Goal: Task Accomplishment & Management: Manage account settings

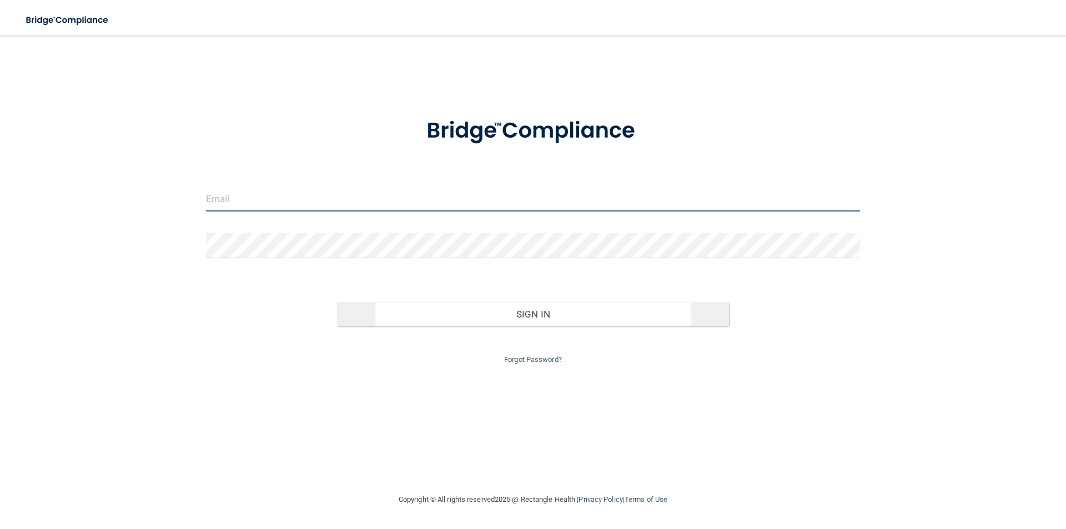
type input "[EMAIL_ADDRESS][DOMAIN_NAME]"
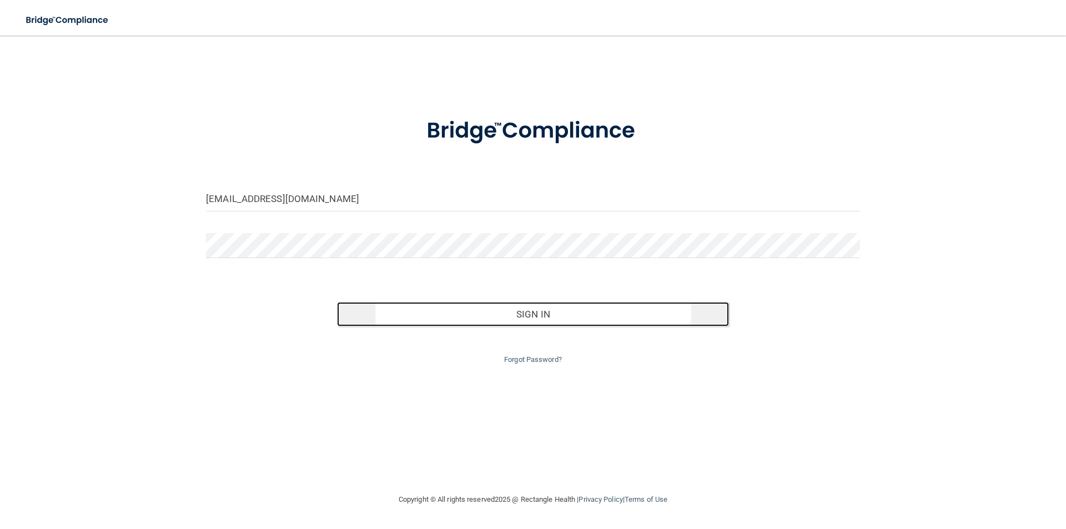
click at [492, 320] on button "Sign In" at bounding box center [533, 314] width 393 height 24
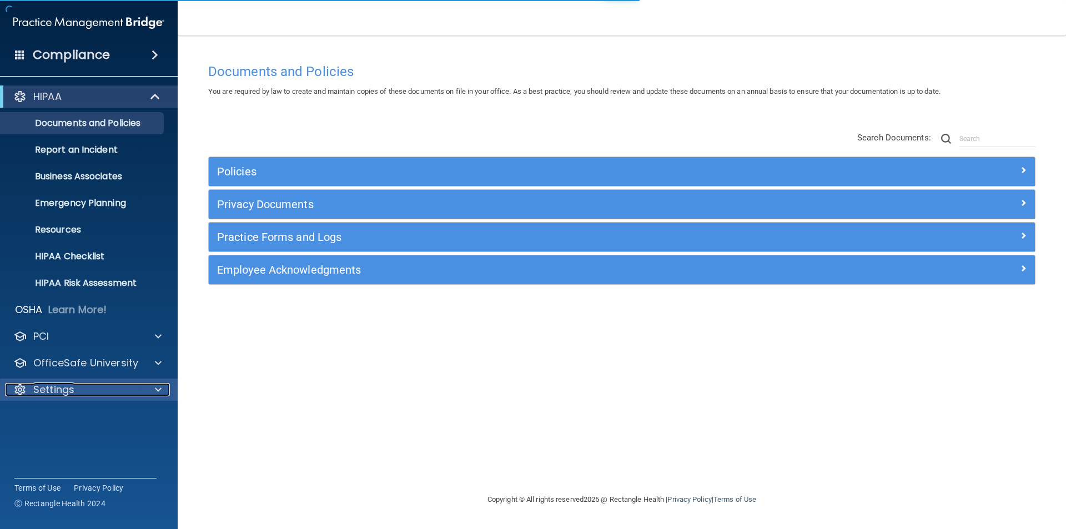
click at [59, 388] on p "Settings" at bounding box center [53, 389] width 41 height 13
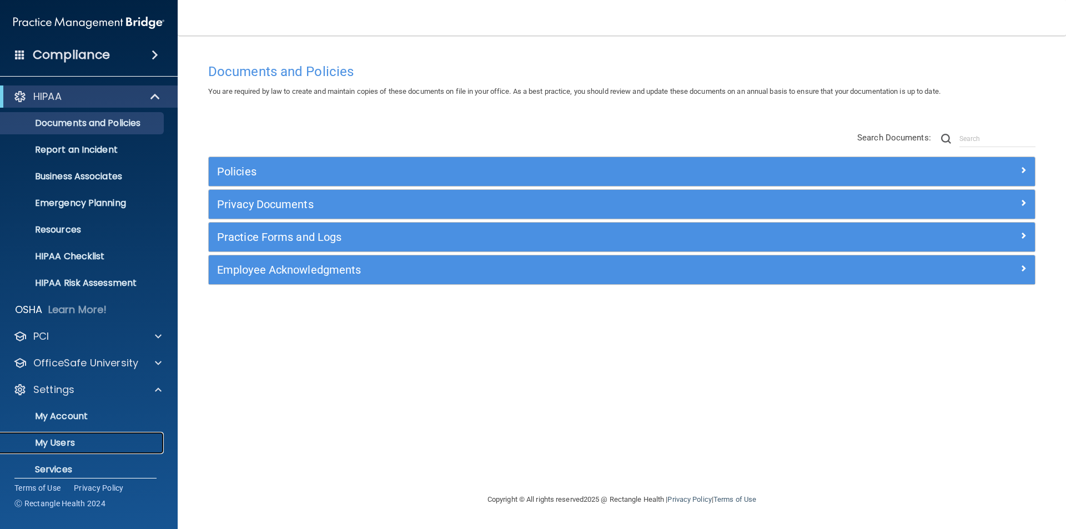
click at [54, 450] on link "My Users" at bounding box center [76, 443] width 175 height 22
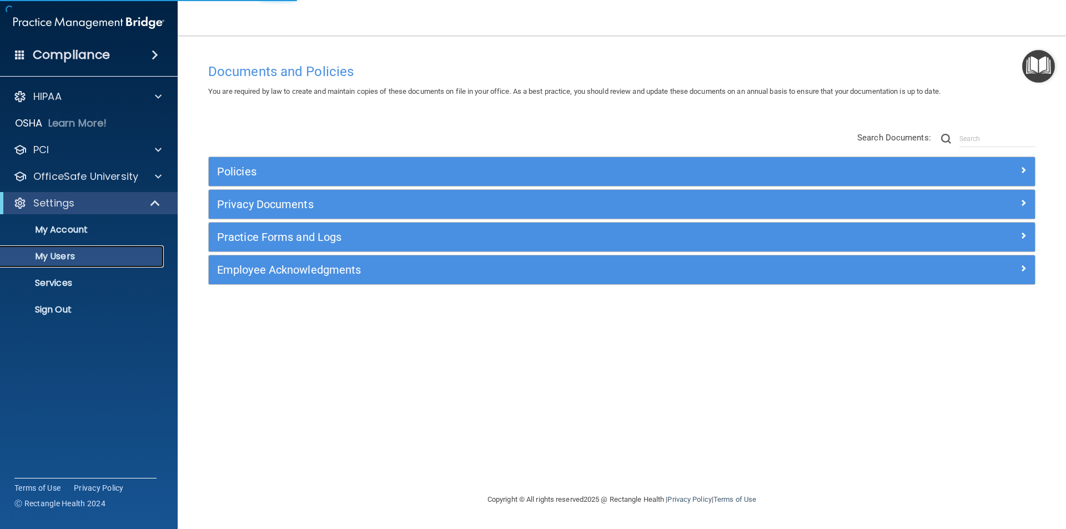
select select "20"
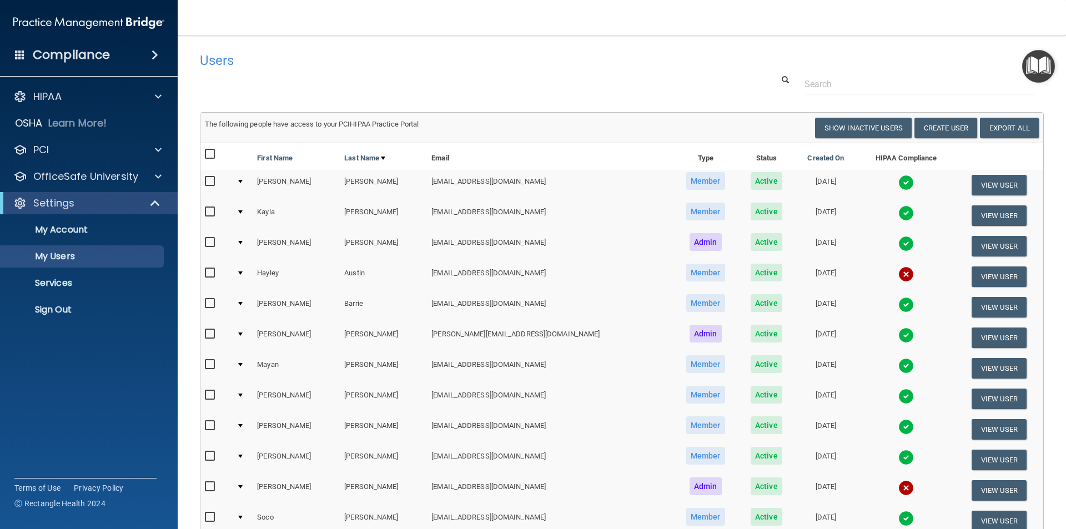
drag, startPoint x: 884, startPoint y: 270, endPoint x: 862, endPoint y: 275, distance: 22.6
click at [898, 272] on img at bounding box center [906, 275] width 16 height 16
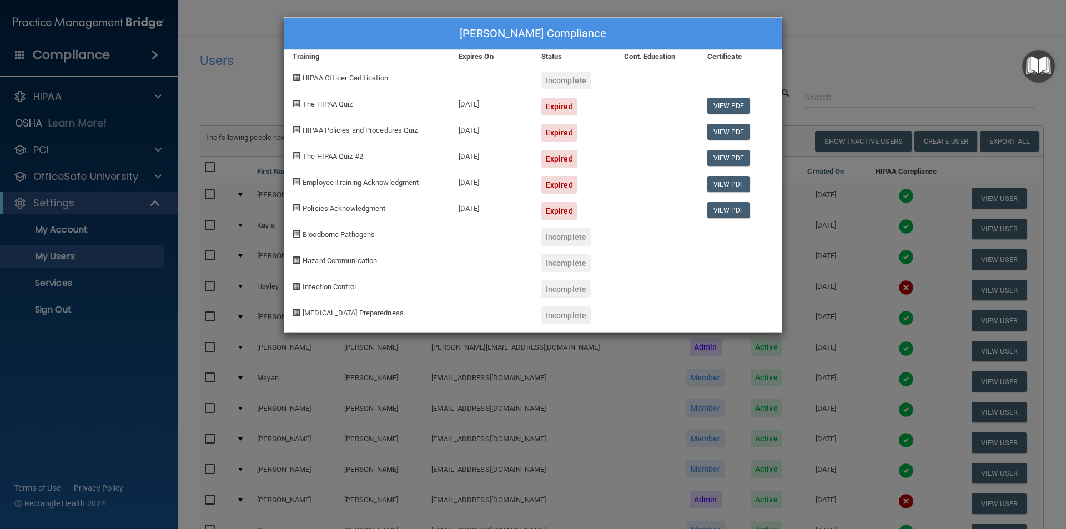
click at [871, 55] on div "Hayley Austin's Compliance Training Expires On Status Cont. Education Certifica…" at bounding box center [533, 264] width 1066 height 529
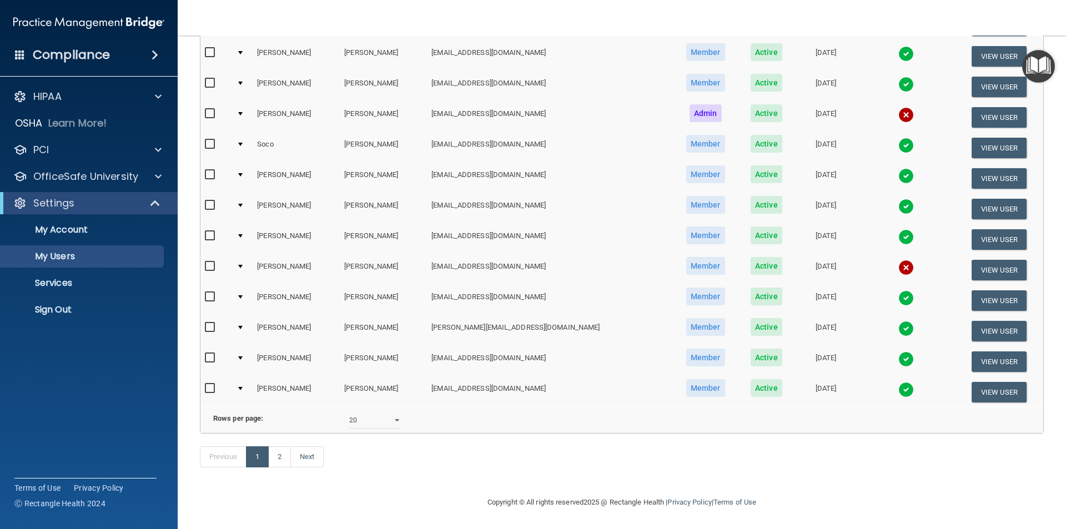
scroll to position [389, 0]
click at [898, 260] on img at bounding box center [906, 268] width 16 height 16
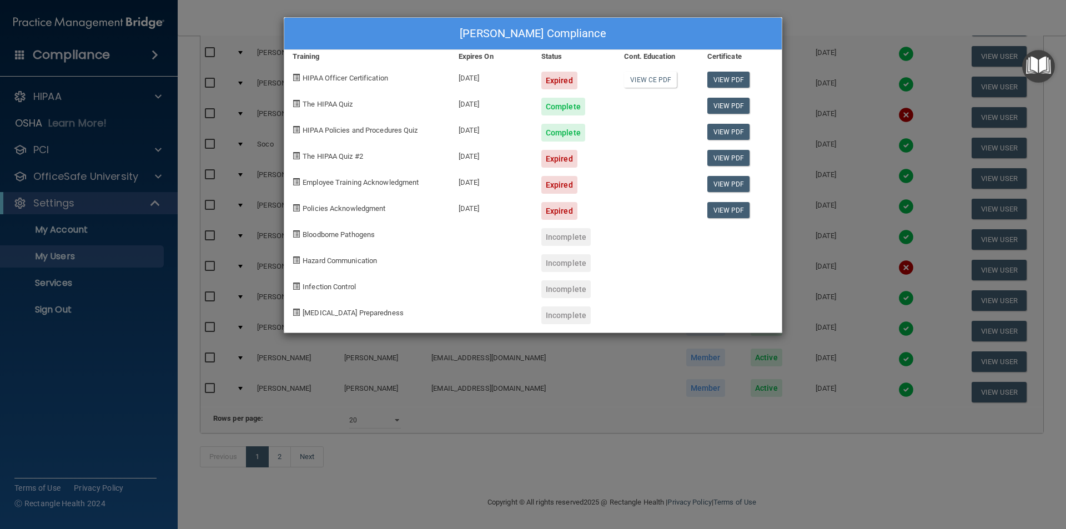
click at [857, 18] on div "Janeth Ortiz's Compliance Training Expires On Status Cont. Education Certificat…" at bounding box center [533, 264] width 1066 height 529
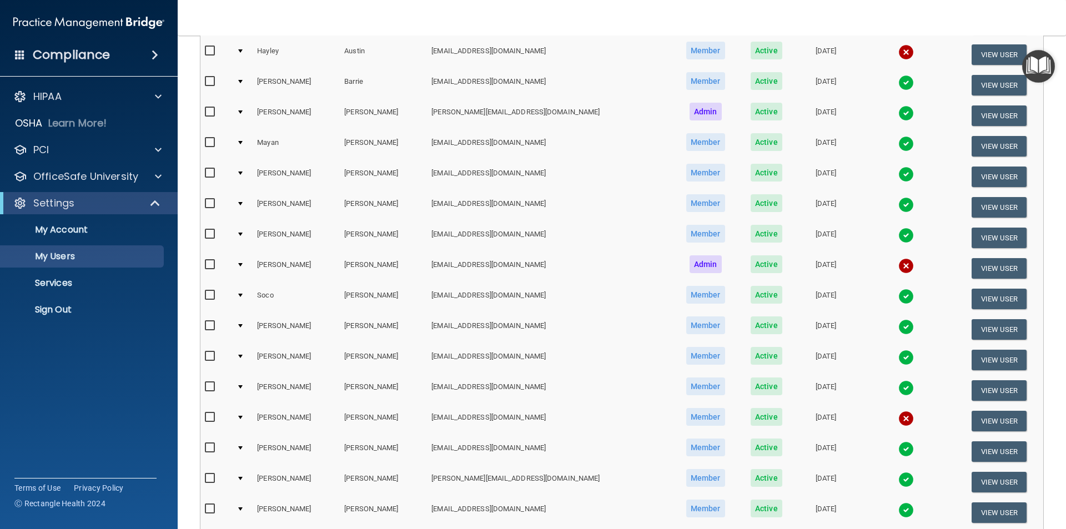
scroll to position [0, 0]
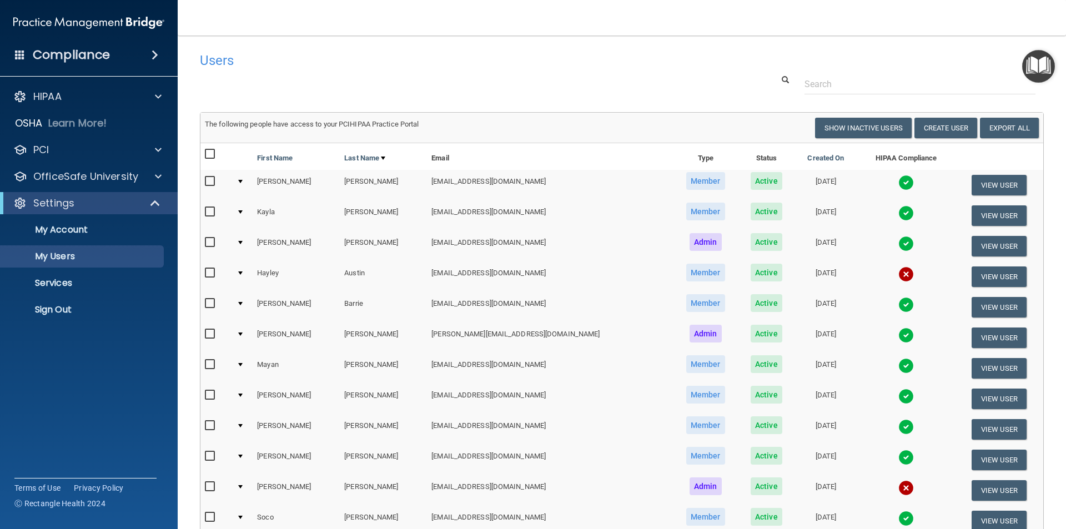
click at [210, 275] on input "checkbox" at bounding box center [211, 273] width 13 height 9
checkbox input "true"
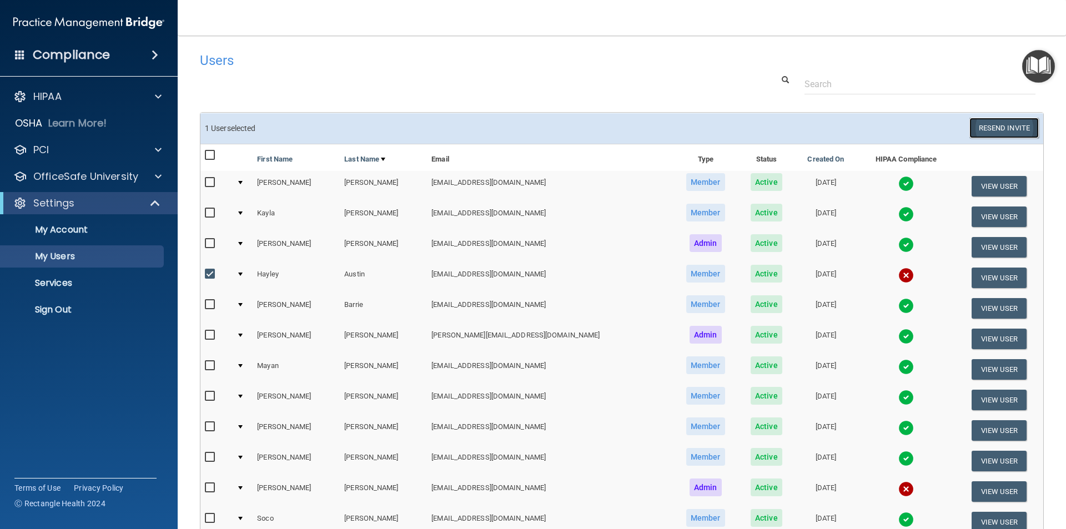
click at [989, 122] on button "Resend Invite" at bounding box center [1003, 128] width 69 height 21
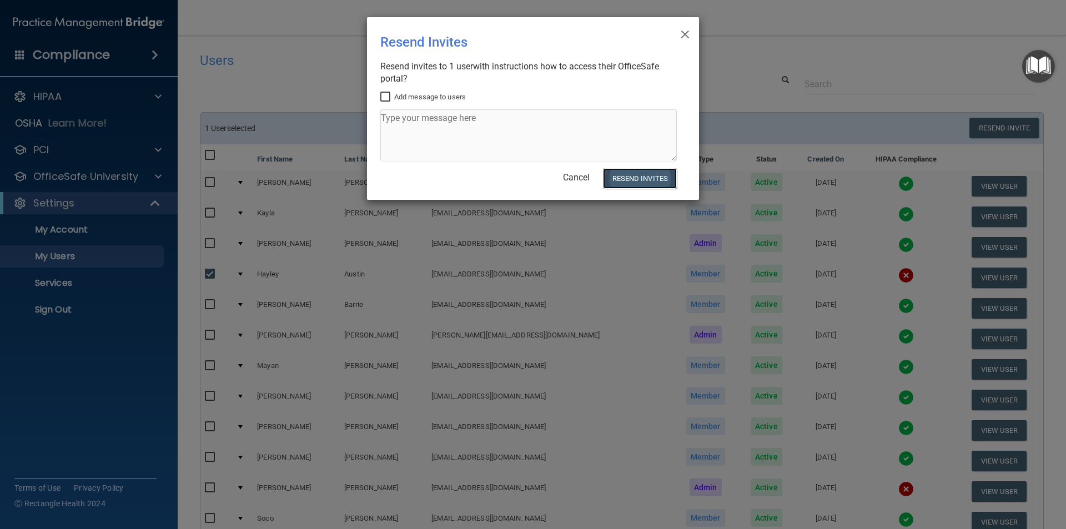
click at [631, 182] on button "Resend Invites" at bounding box center [640, 178] width 74 height 21
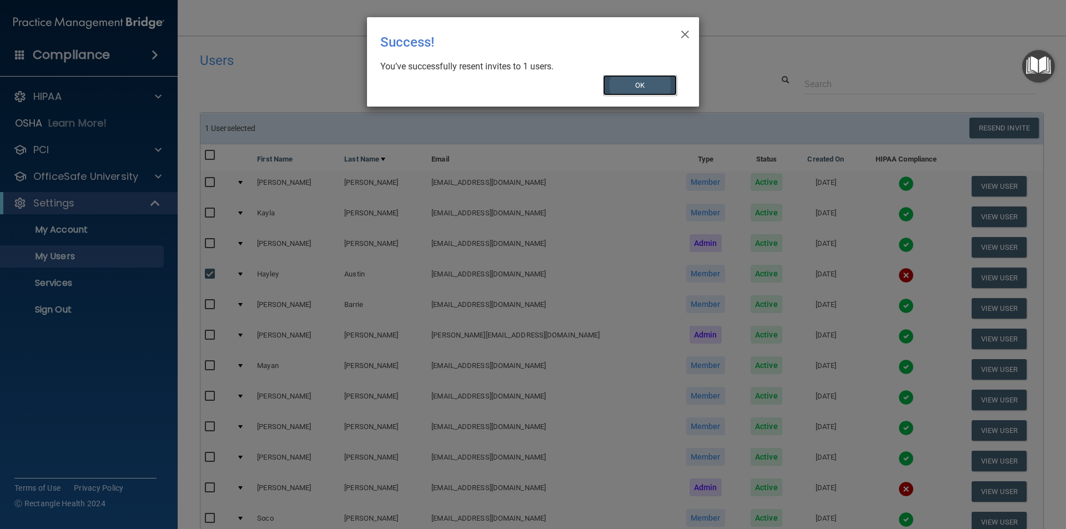
click at [657, 84] on button "OK" at bounding box center [640, 85] width 74 height 21
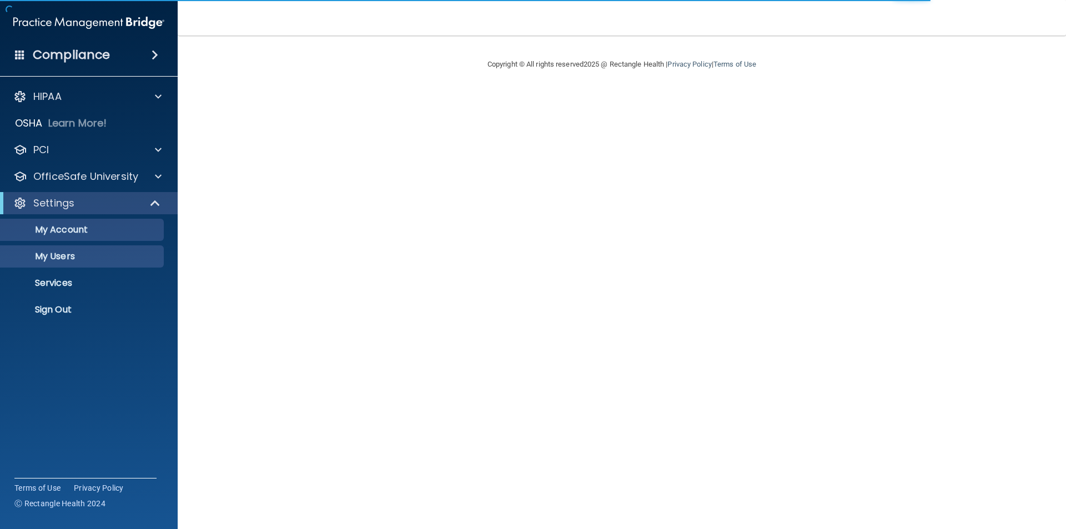
select select "20"
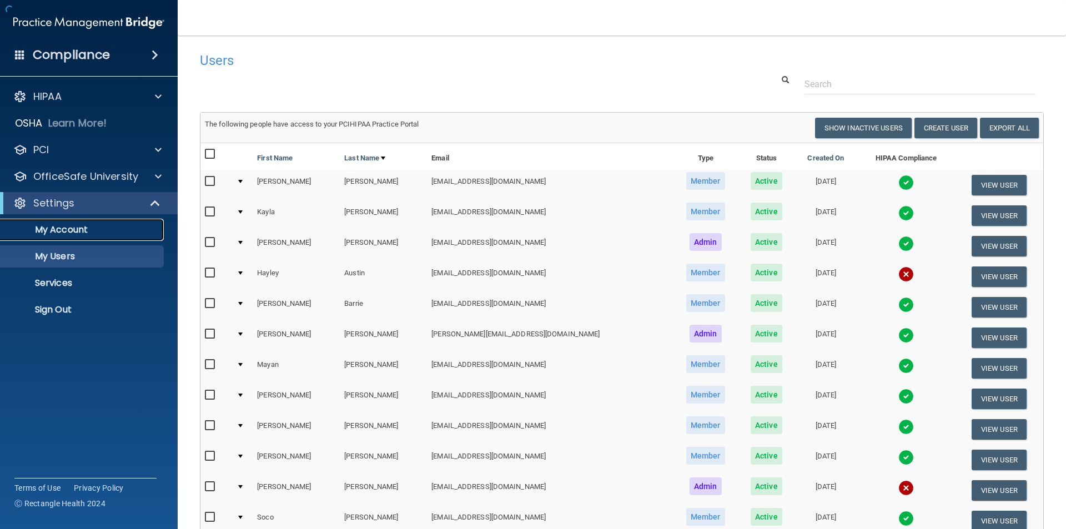
click at [64, 230] on p "My Account" at bounding box center [83, 229] width 152 height 11
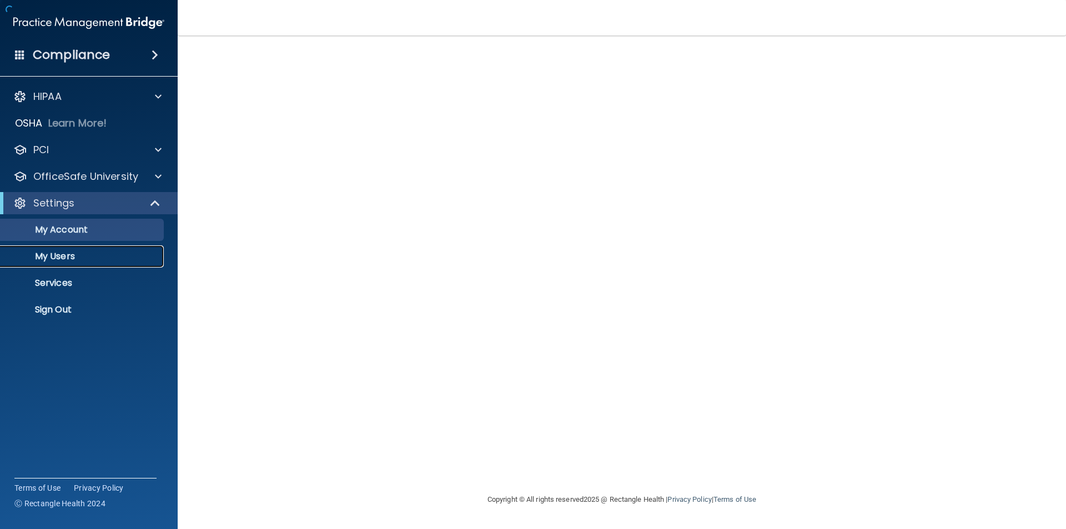
click at [57, 254] on p "My Users" at bounding box center [83, 256] width 152 height 11
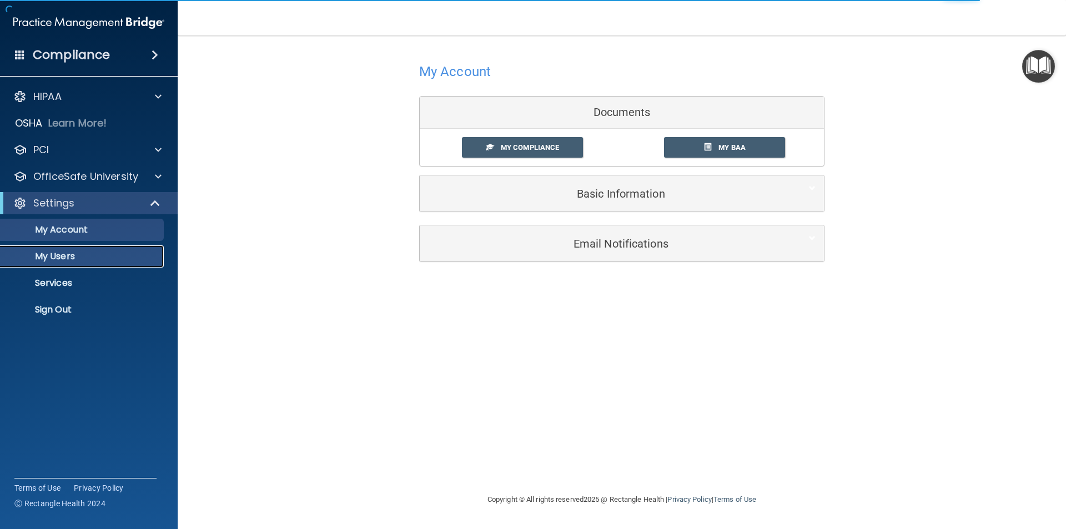
select select "20"
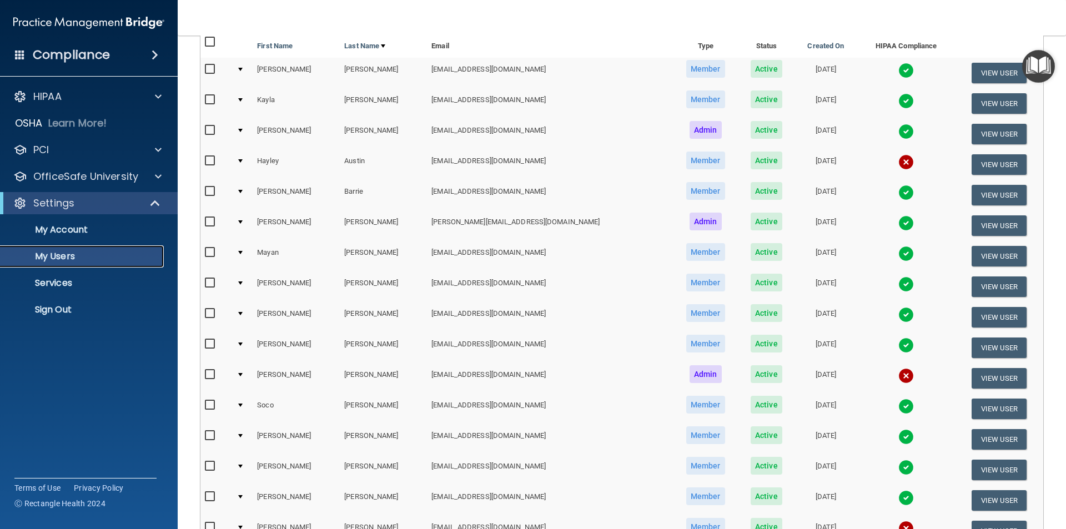
scroll to position [111, 0]
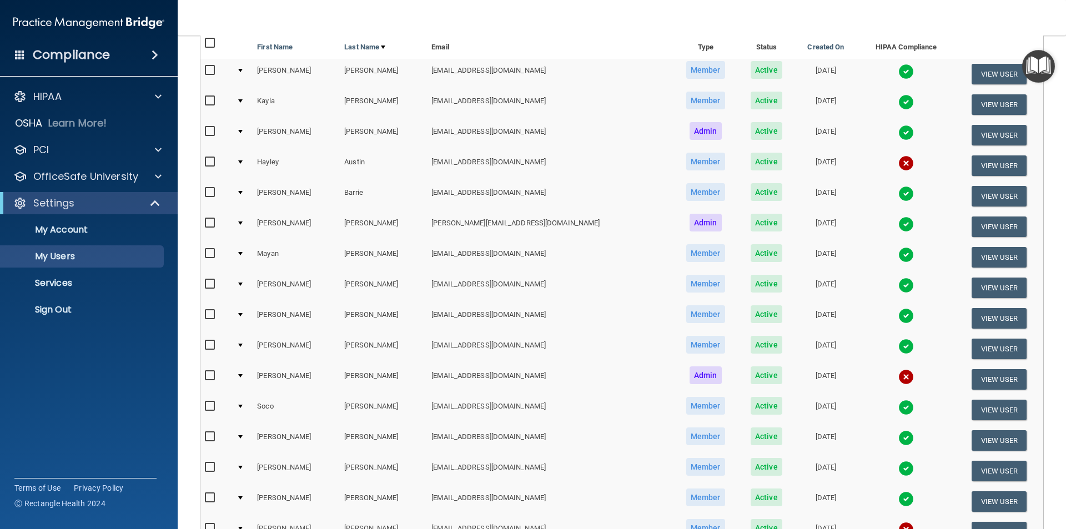
click at [898, 163] on img at bounding box center [906, 163] width 16 height 16
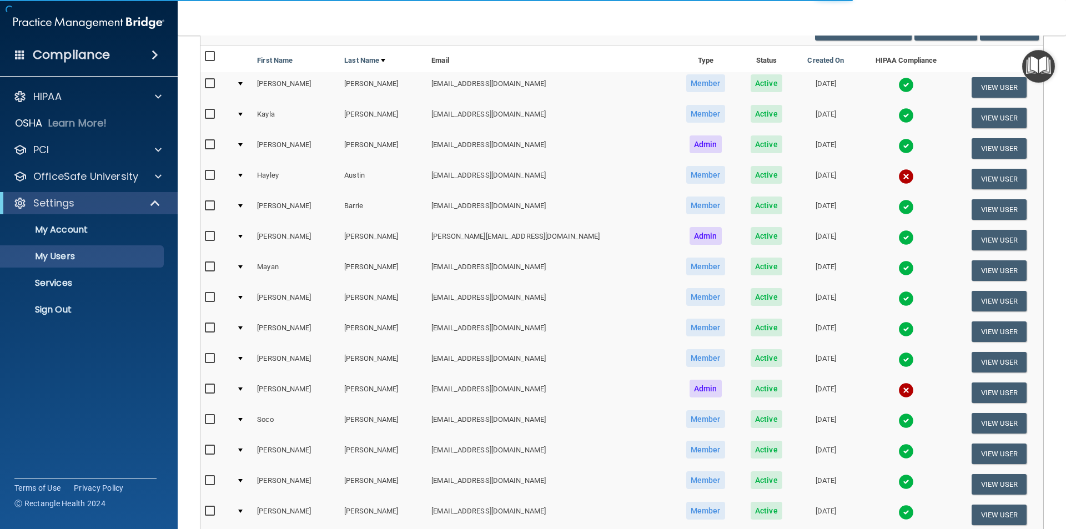
click at [898, 179] on img at bounding box center [906, 177] width 16 height 16
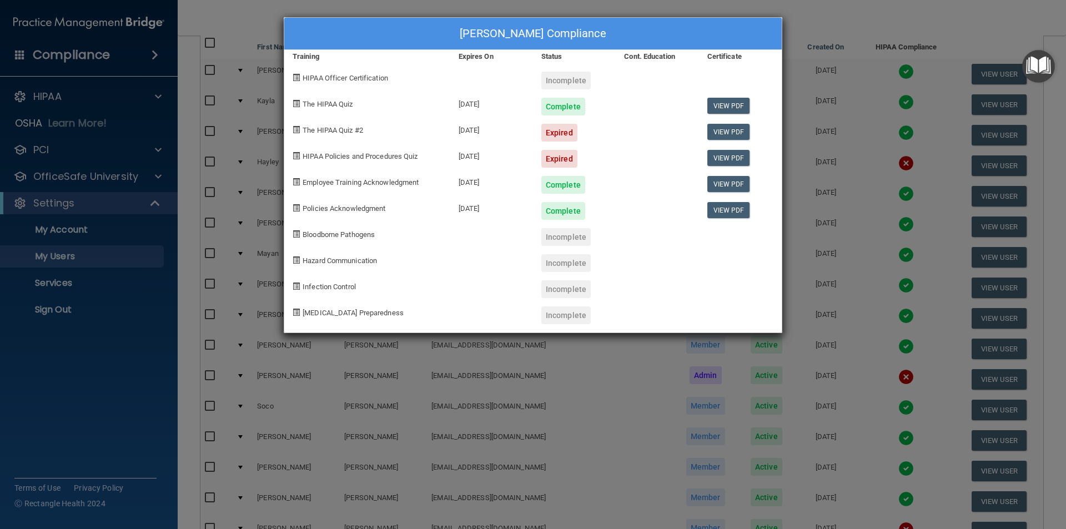
click at [893, 23] on div "Hayley Austin's Compliance Training Expires On Status Cont. Education Certifica…" at bounding box center [533, 264] width 1066 height 529
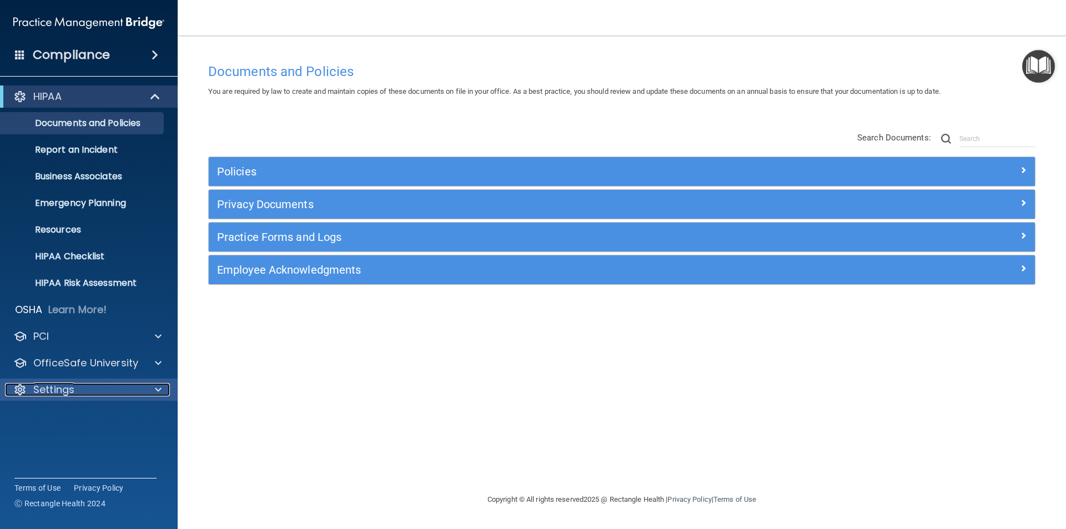
click at [49, 389] on p "Settings" at bounding box center [53, 389] width 41 height 13
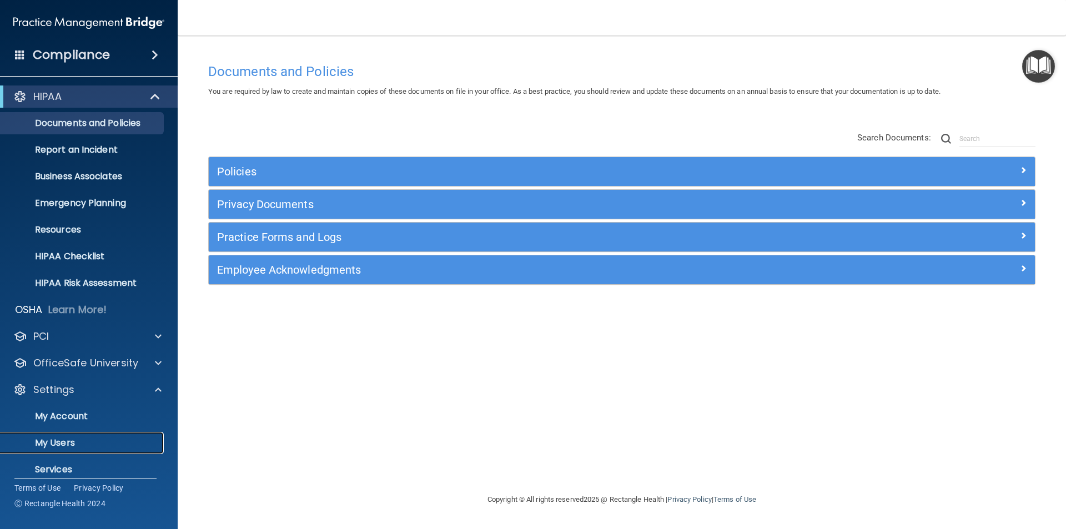
click at [47, 438] on p "My Users" at bounding box center [83, 443] width 152 height 11
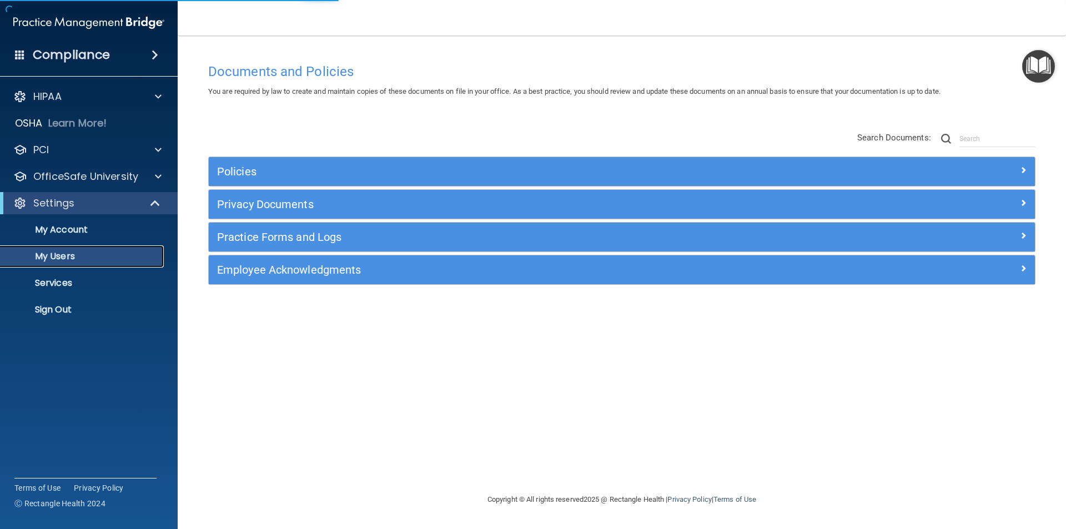
select select "20"
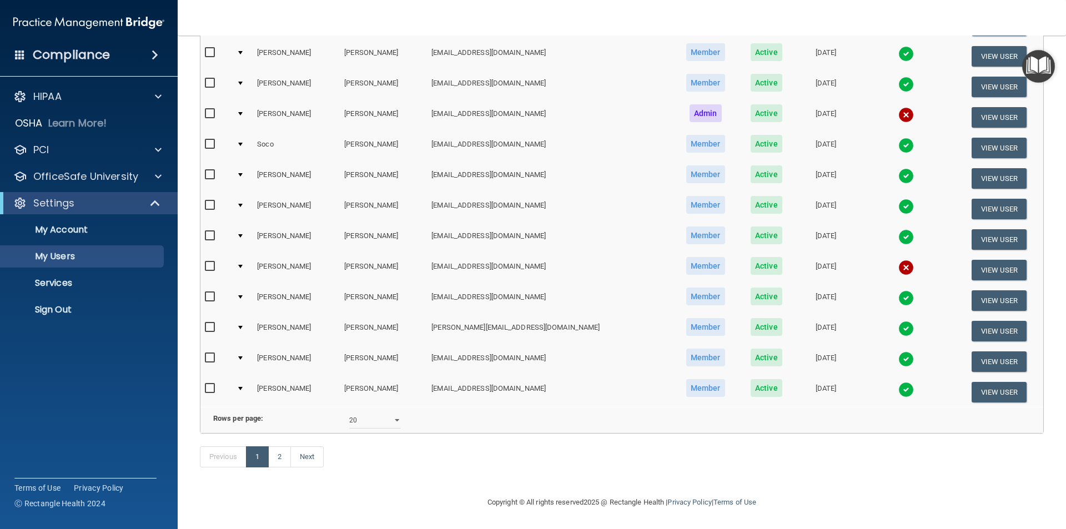
scroll to position [390, 0]
click at [898, 260] on img at bounding box center [906, 268] width 16 height 16
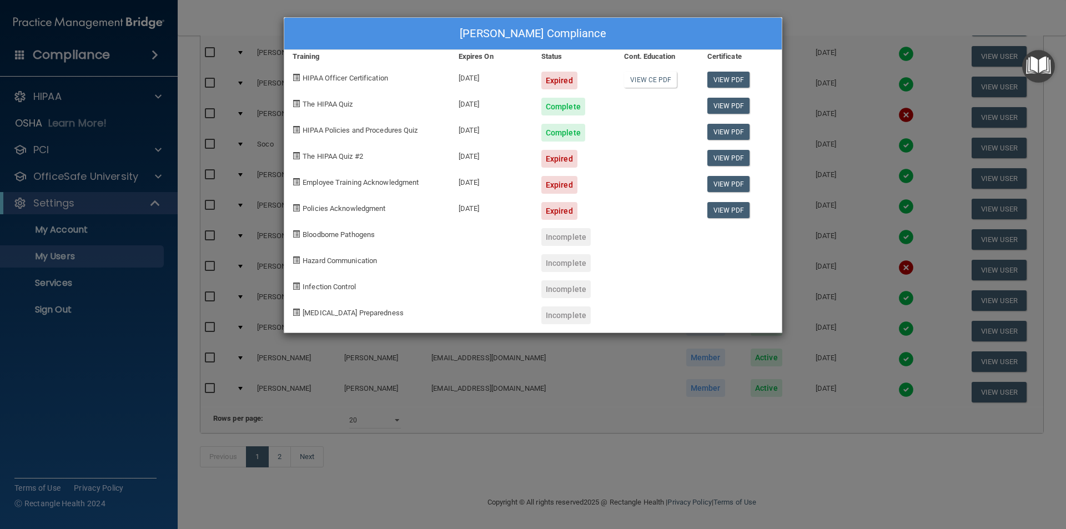
click at [852, 26] on div "Janeth Ortiz's Compliance Training Expires On Status Cont. Education Certificat…" at bounding box center [533, 264] width 1066 height 529
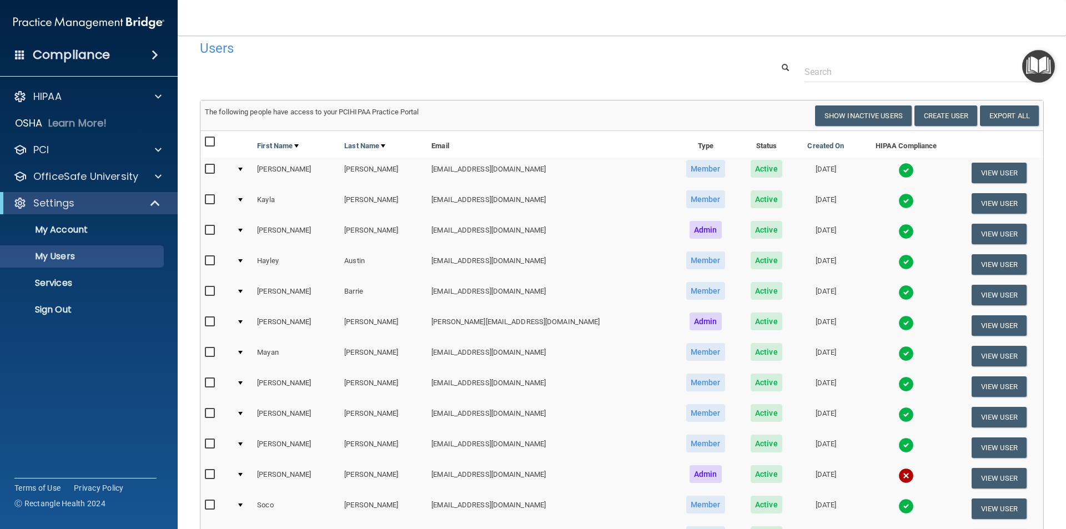
scroll to position [1, 0]
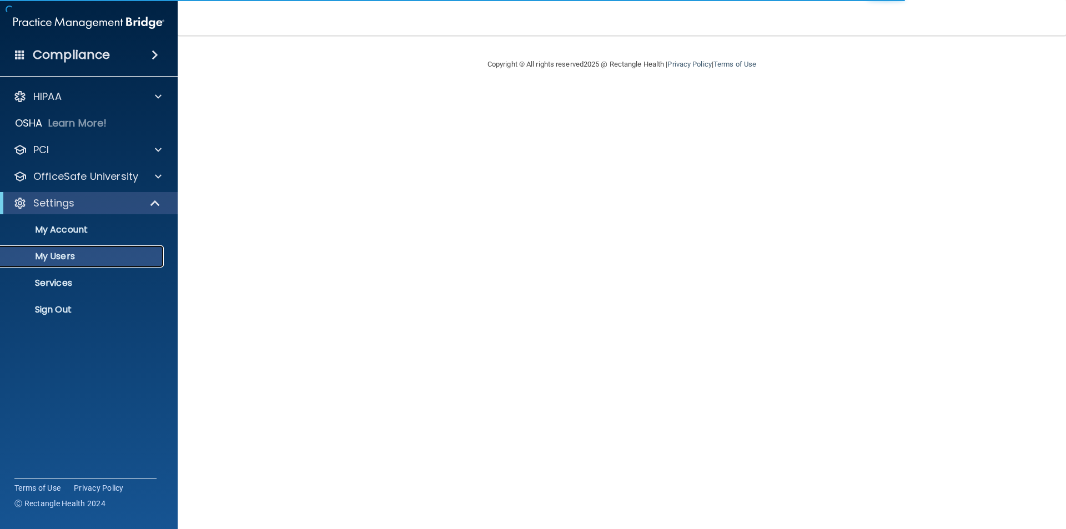
click at [63, 257] on p "My Users" at bounding box center [83, 256] width 152 height 11
select select "20"
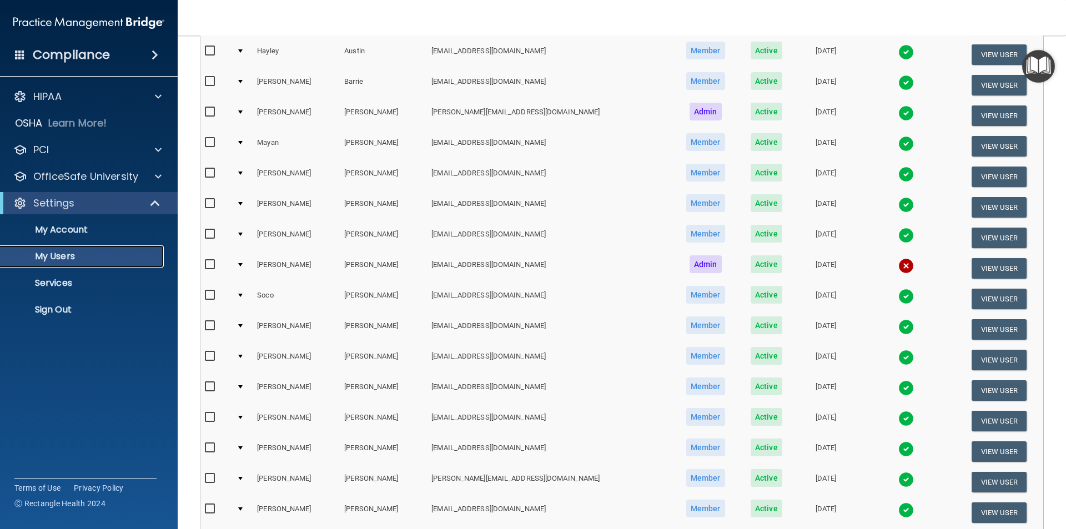
scroll to position [278, 0]
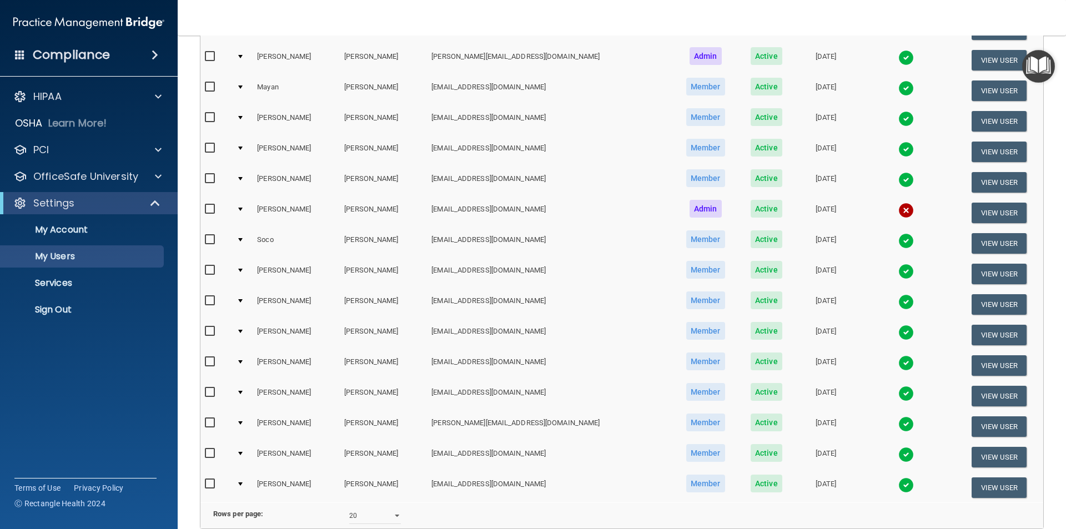
click at [898, 363] on img at bounding box center [906, 363] width 16 height 16
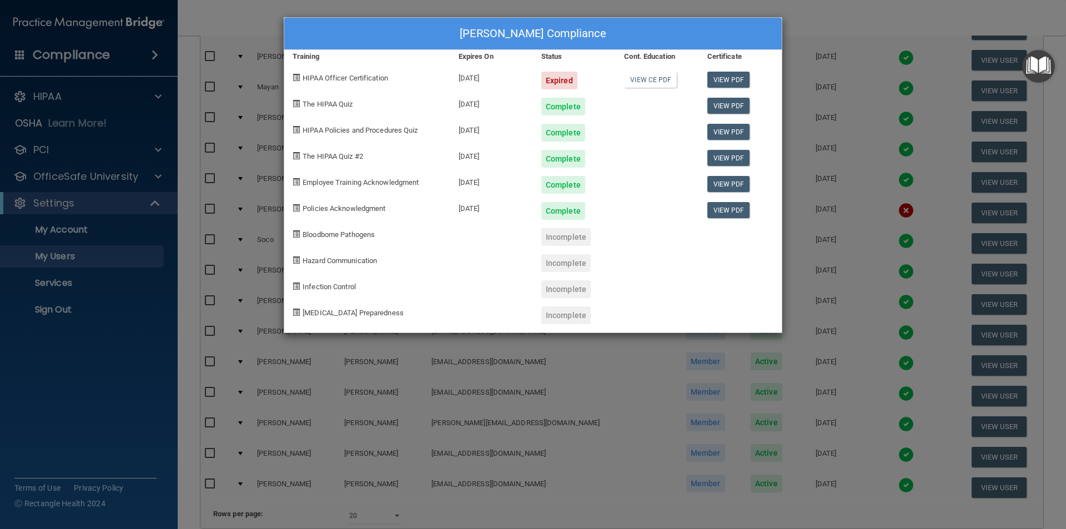
click at [838, 26] on div "[PERSON_NAME] Compliance Training Expires On Status Cont. Education Certificate…" at bounding box center [533, 264] width 1066 height 529
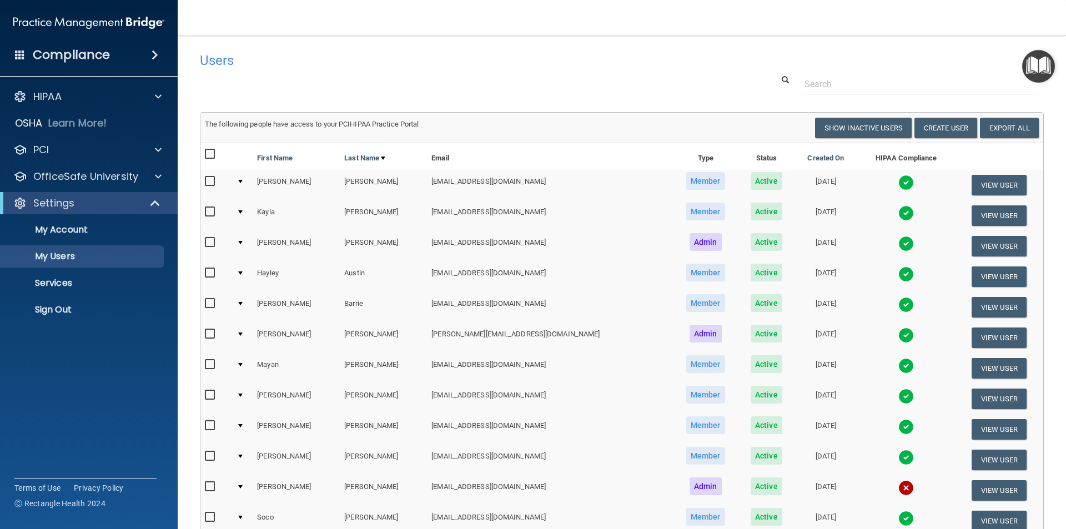
scroll to position [390, 0]
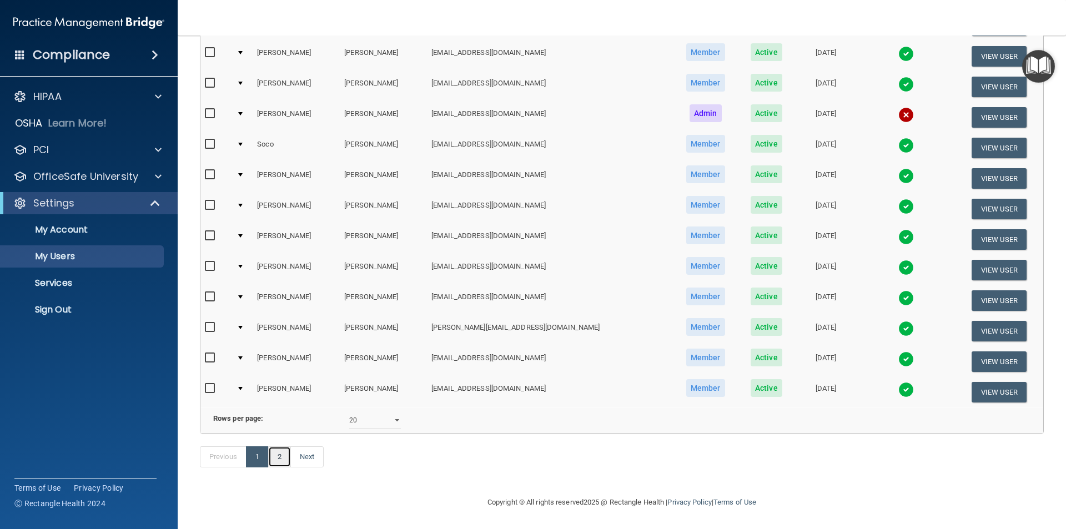
click at [280, 459] on link "2" at bounding box center [279, 456] width 23 height 21
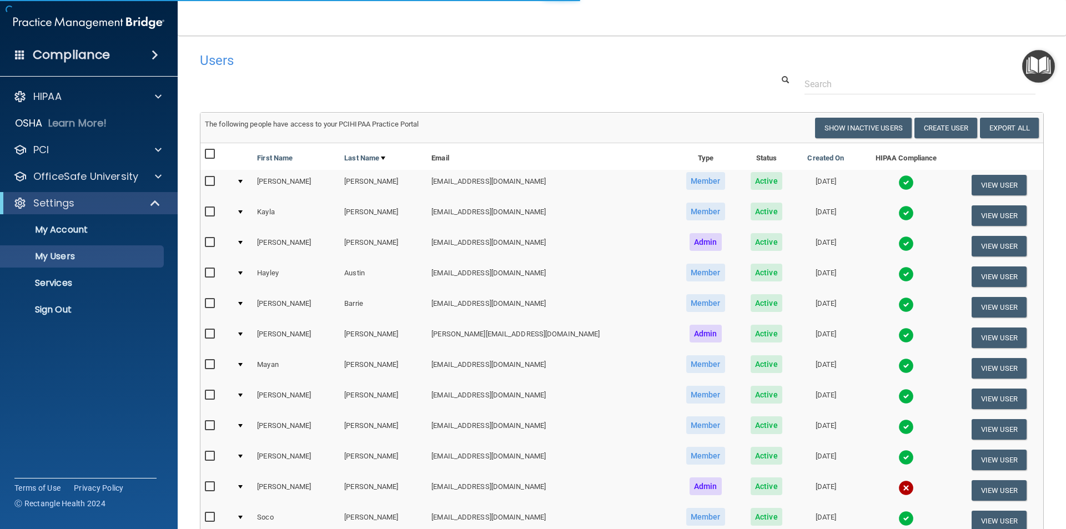
select select "20"
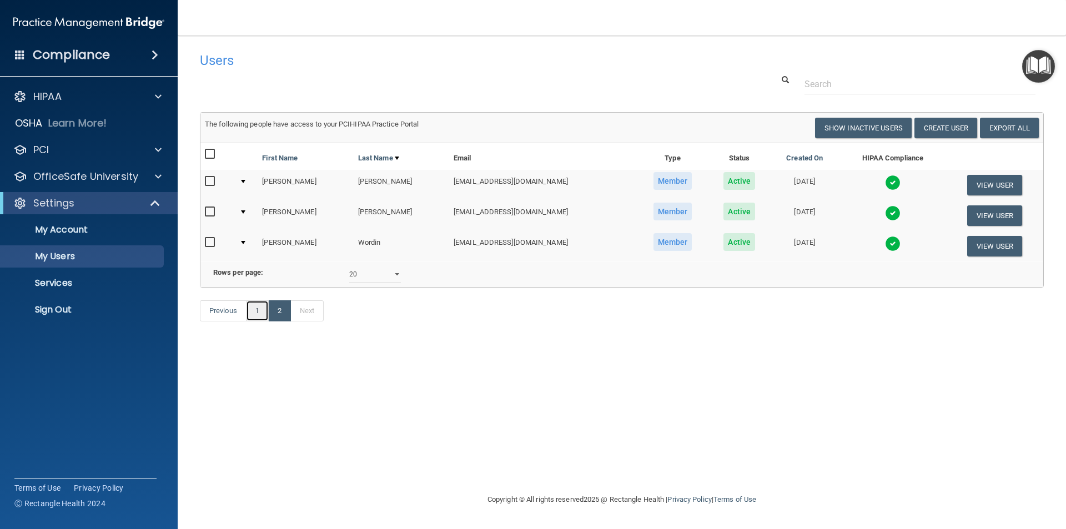
click at [254, 321] on link "1" at bounding box center [257, 310] width 23 height 21
select select "20"
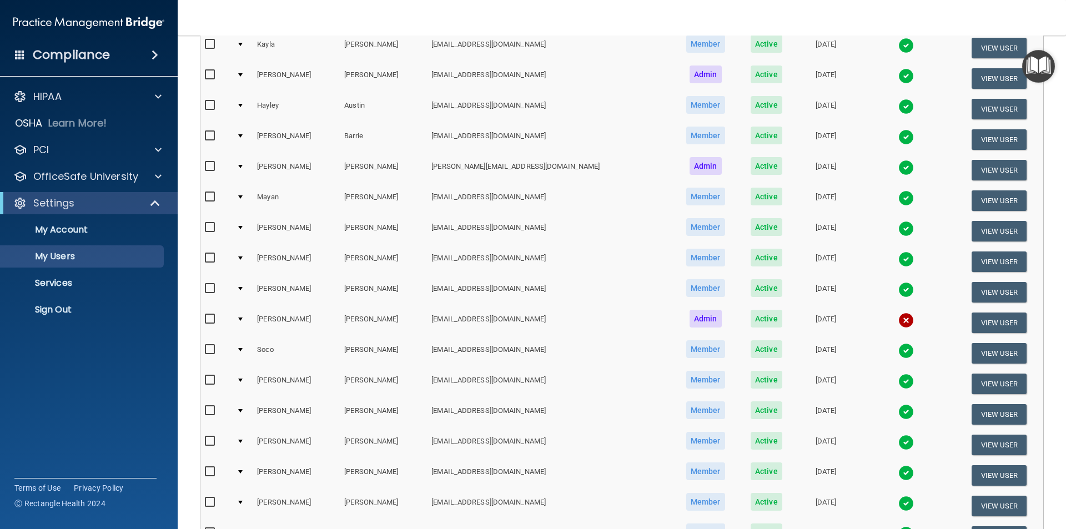
scroll to position [167, 0]
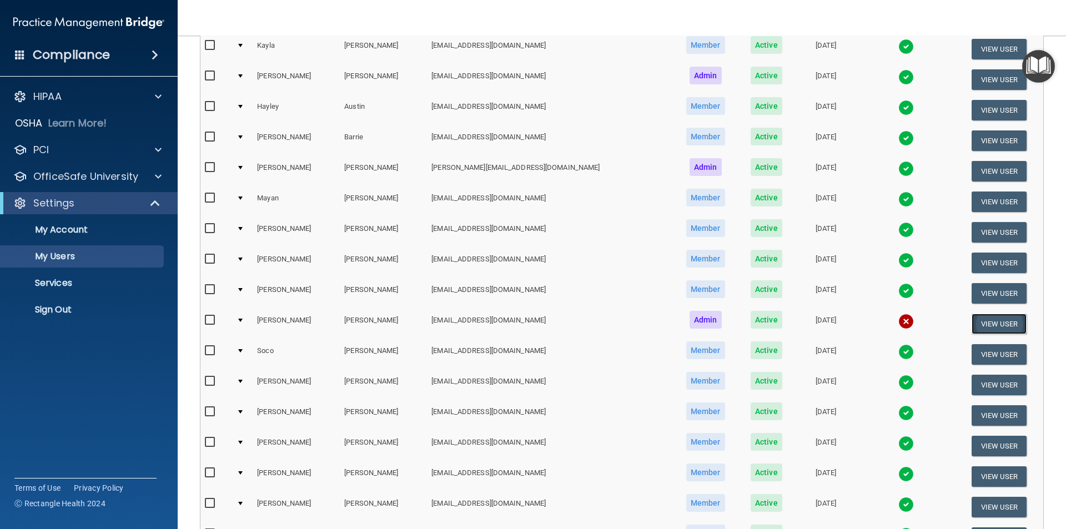
click at [973, 319] on button "View User" at bounding box center [999, 324] width 55 height 21
